Goal: Task Accomplishment & Management: Complete application form

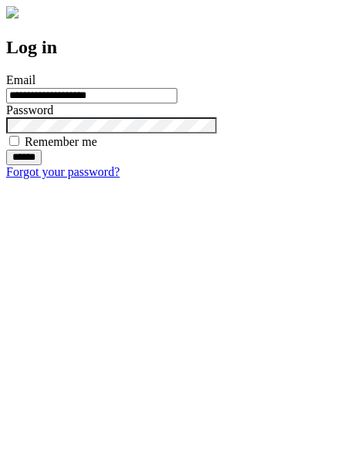
type input "**********"
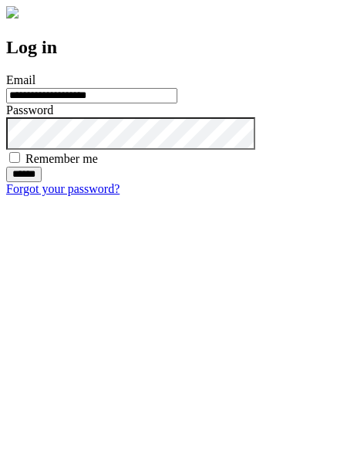
click at [42, 182] on input "******" at bounding box center [24, 174] width 36 height 15
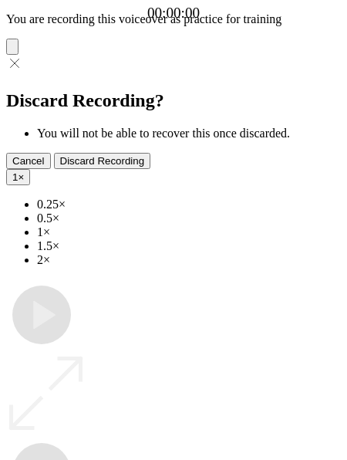
type input "**********"
